Goal: Navigation & Orientation: Find specific page/section

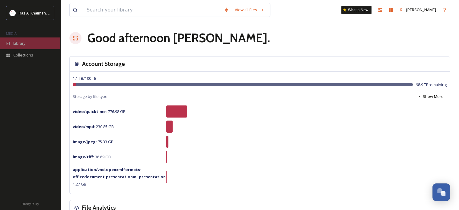
click at [28, 45] on div "Library" at bounding box center [30, 43] width 60 height 12
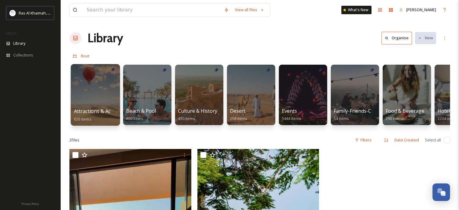
click at [97, 86] on div at bounding box center [95, 95] width 49 height 62
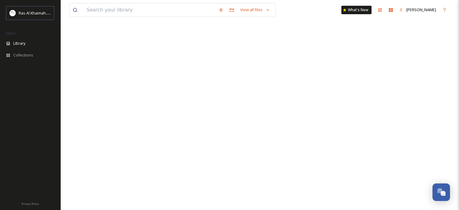
scroll to position [30, 0]
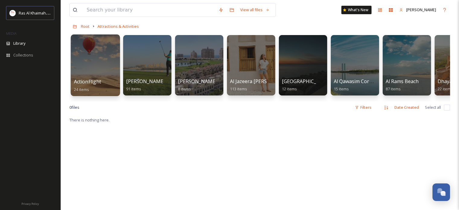
click at [87, 73] on div at bounding box center [95, 65] width 49 height 62
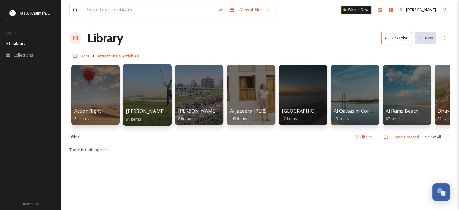
click at [147, 98] on div at bounding box center [147, 95] width 49 height 62
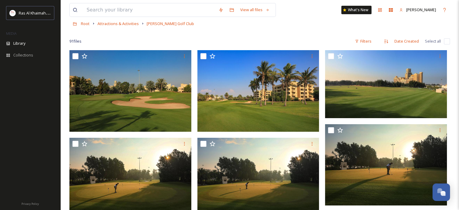
scroll to position [121, 0]
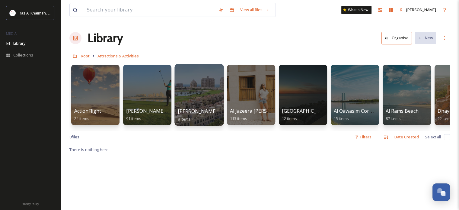
click at [207, 99] on div at bounding box center [199, 95] width 49 height 62
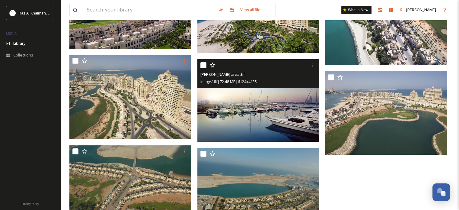
scroll to position [127, 0]
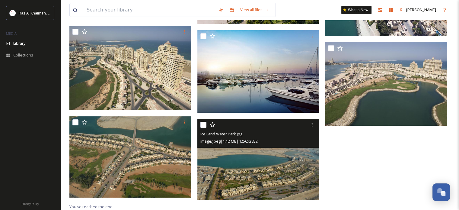
click at [248, 164] on img at bounding box center [258, 159] width 122 height 81
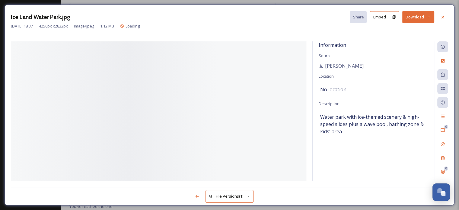
scroll to position [124, 0]
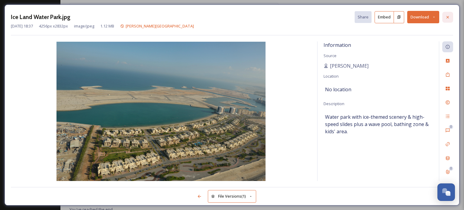
click at [452, 15] on div at bounding box center [447, 17] width 11 height 11
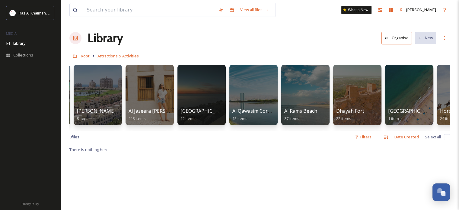
scroll to position [0, 107]
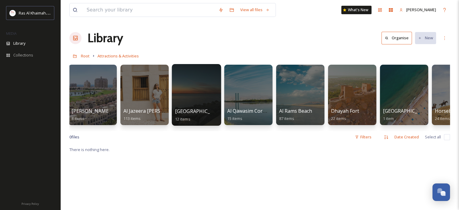
click at [187, 97] on div at bounding box center [196, 95] width 49 height 62
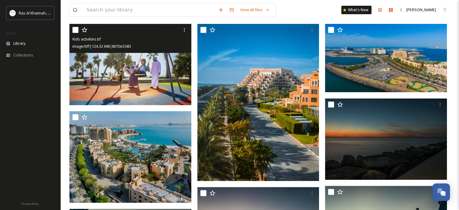
scroll to position [181, 0]
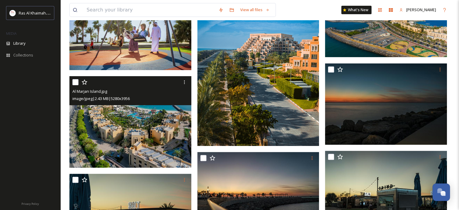
click at [143, 131] on img at bounding box center [130, 121] width 122 height 91
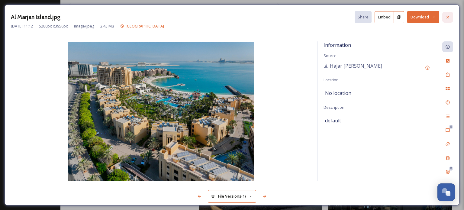
click at [446, 15] on icon at bounding box center [447, 17] width 5 height 5
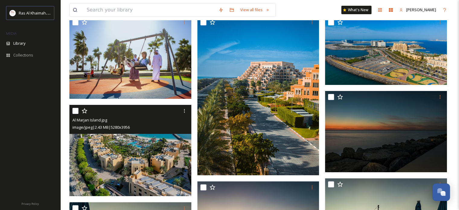
scroll to position [93, 0]
